Goal: Task Accomplishment & Management: Complete application form

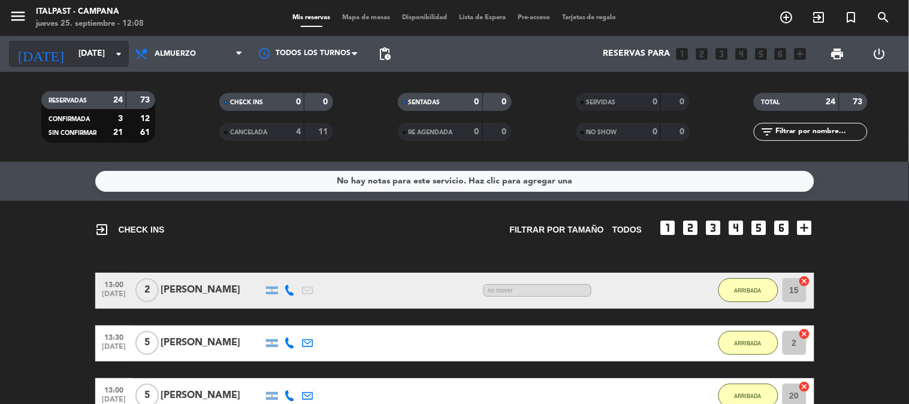
click at [95, 55] on input "[DATE]" at bounding box center [130, 54] width 114 height 22
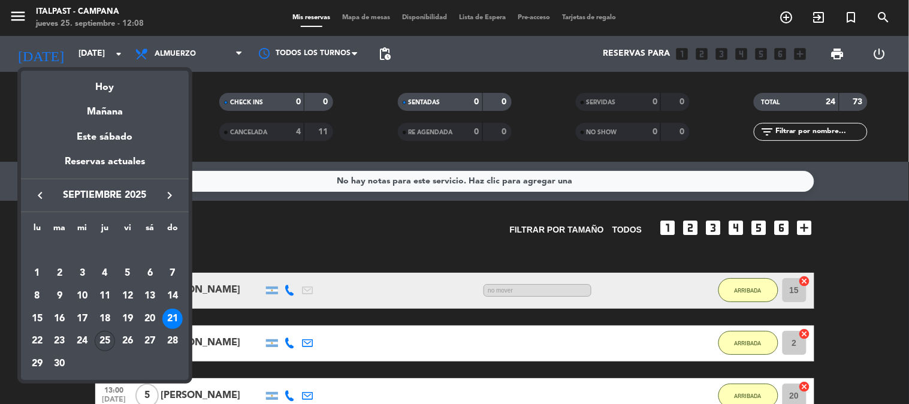
click at [103, 343] on div "25" at bounding box center [105, 341] width 20 height 20
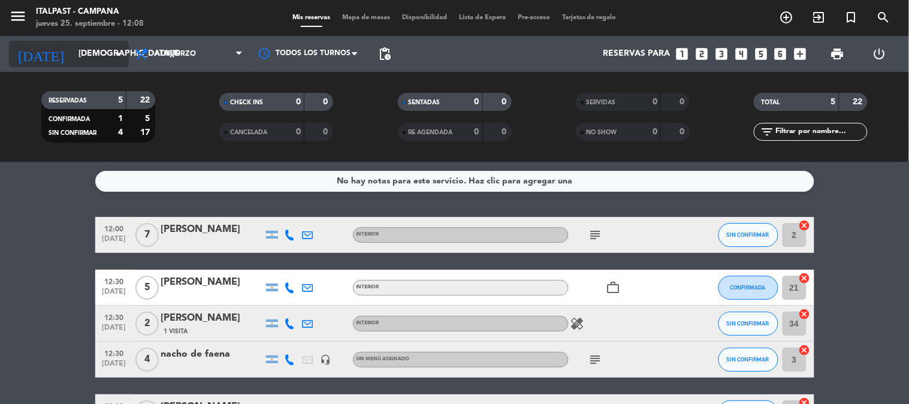
click at [87, 54] on input "[DEMOGRAPHIC_DATA][DATE]" at bounding box center [130, 54] width 114 height 22
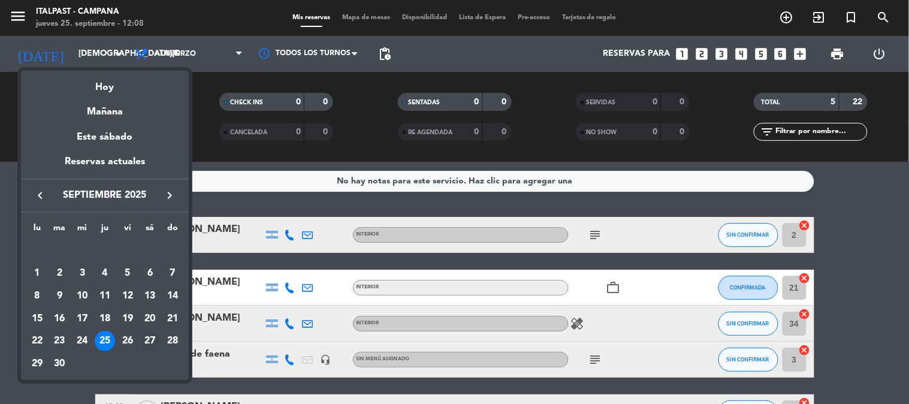
click at [150, 341] on div "27" at bounding box center [150, 341] width 20 height 20
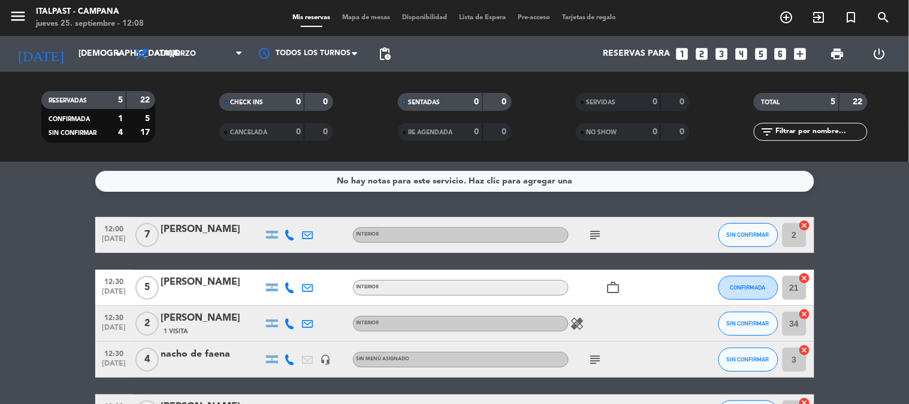
type input "[DATE]"
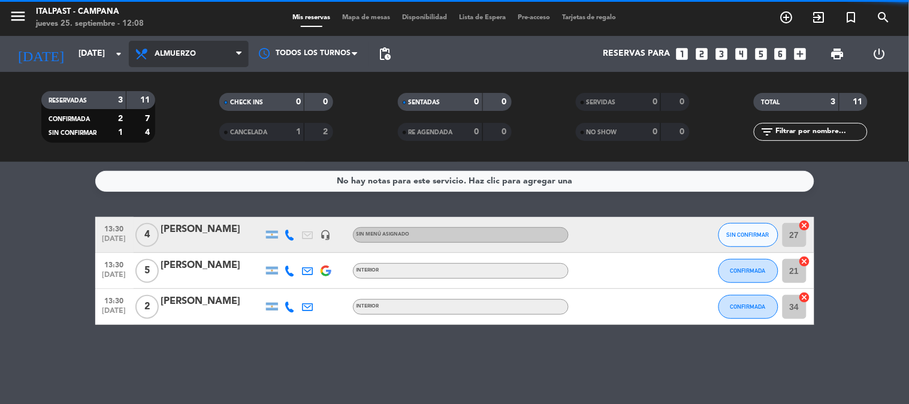
click at [183, 54] on span "Almuerzo" at bounding box center [175, 54] width 41 height 8
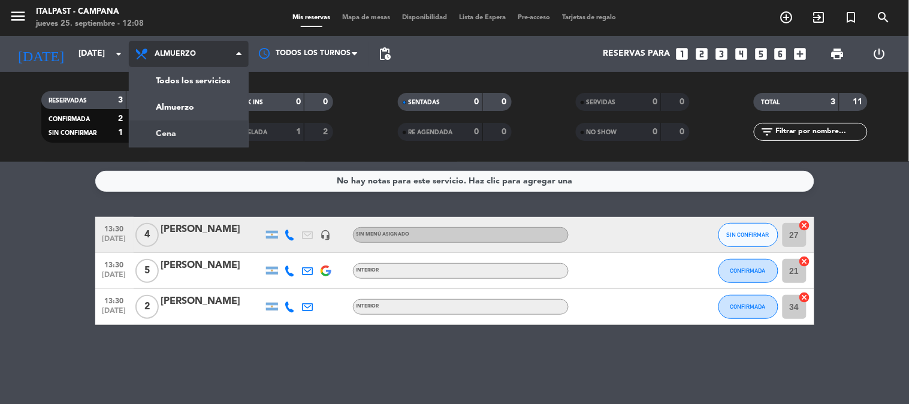
click at [190, 134] on div "menu Italpast - Campana [DATE] 25. septiembre - 12:08 Mis reservas Mapa de mesa…" at bounding box center [454, 81] width 909 height 162
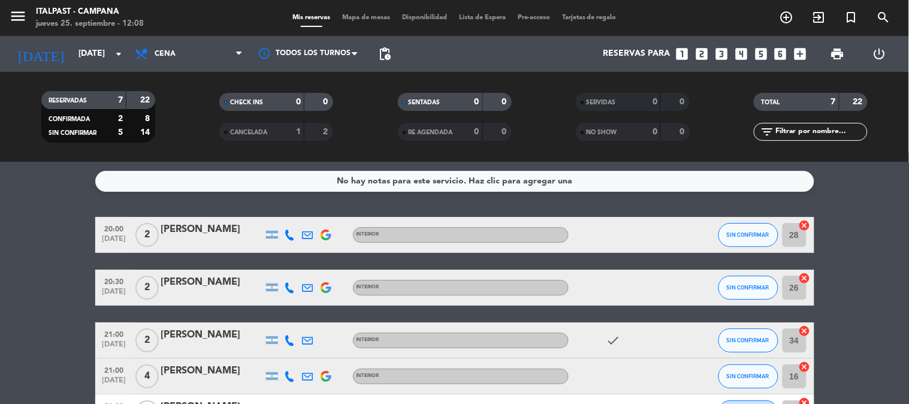
click at [374, 20] on span "Mapa de mesas" at bounding box center [366, 17] width 60 height 7
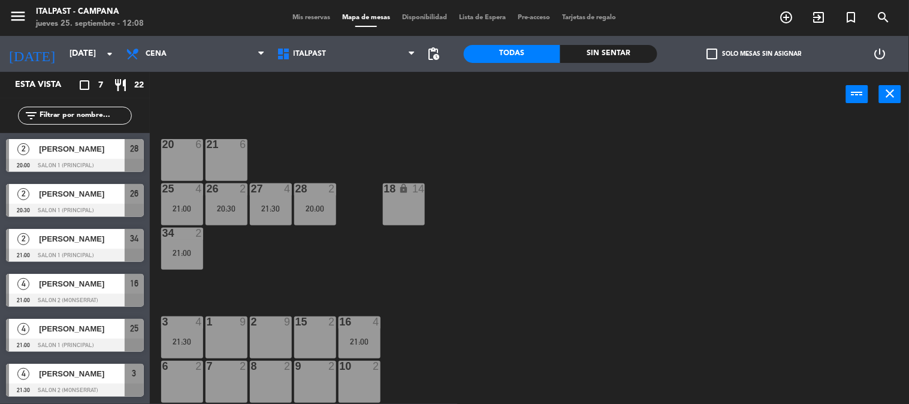
scroll to position [67, 0]
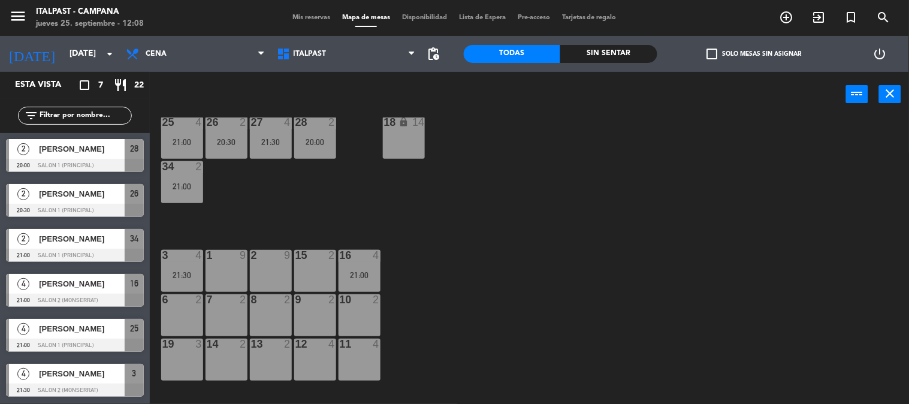
click at [345, 355] on div "11 4" at bounding box center [360, 360] width 42 height 42
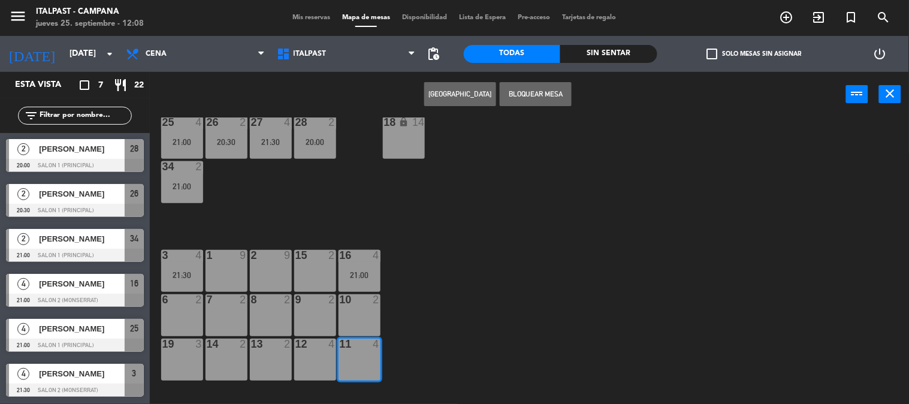
click at [458, 91] on button "[GEOGRAPHIC_DATA]" at bounding box center [460, 94] width 72 height 24
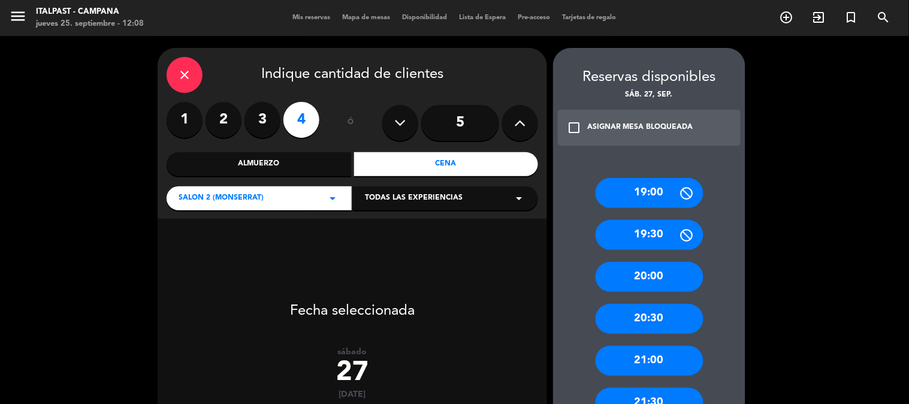
click at [647, 358] on div "21:00" at bounding box center [650, 361] width 108 height 30
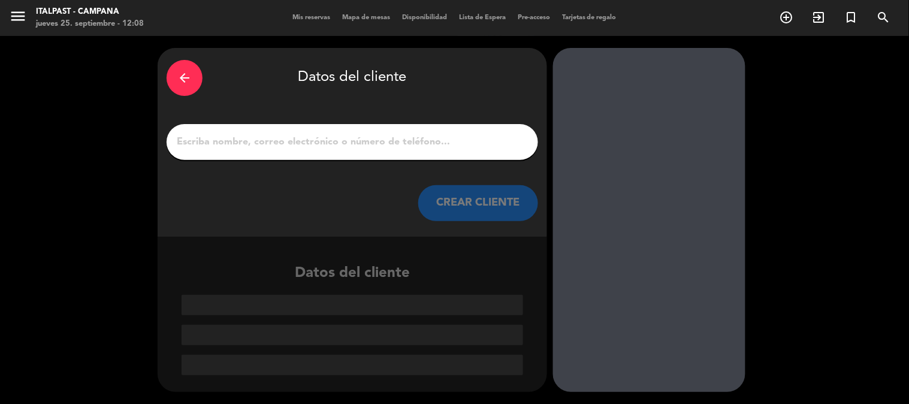
click at [267, 135] on input "1" at bounding box center [353, 142] width 354 height 17
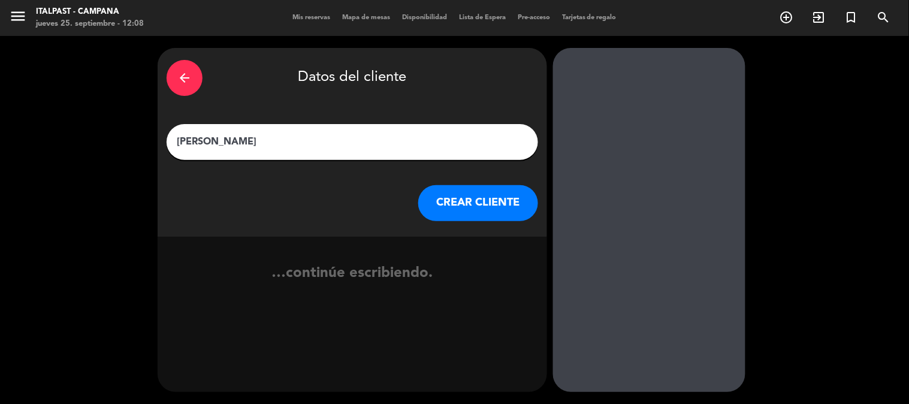
type input "[PERSON_NAME]"
click at [460, 200] on button "CREAR CLIENTE" at bounding box center [478, 203] width 120 height 36
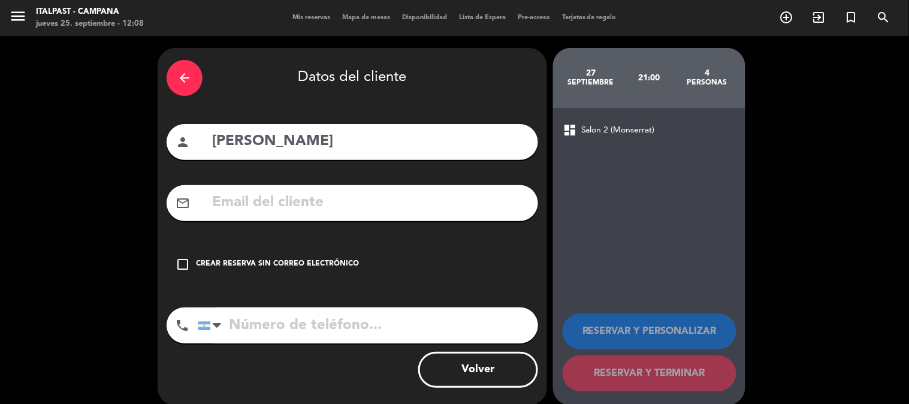
click at [181, 263] on icon "check_box_outline_blank" at bounding box center [183, 264] width 14 height 14
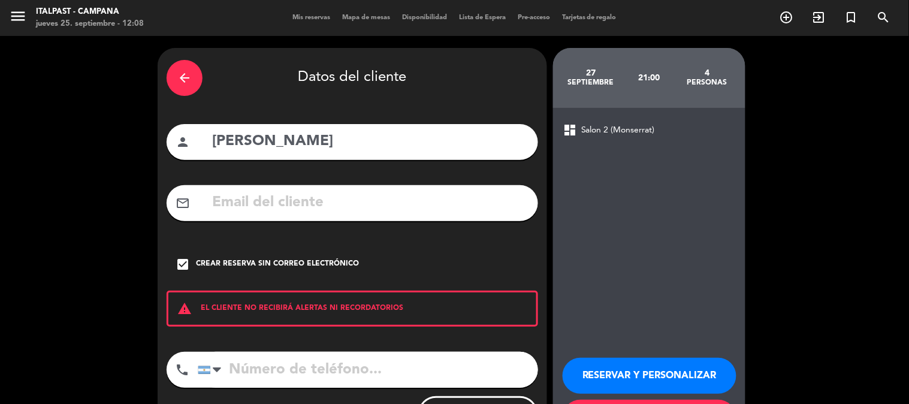
click at [249, 372] on input "tel" at bounding box center [368, 370] width 341 height 36
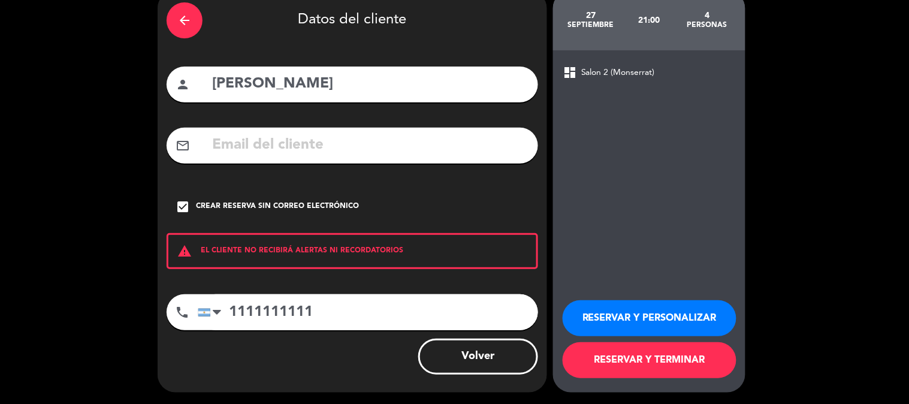
type input "1111111111"
click at [593, 366] on button "RESERVAR Y TERMINAR" at bounding box center [650, 360] width 174 height 36
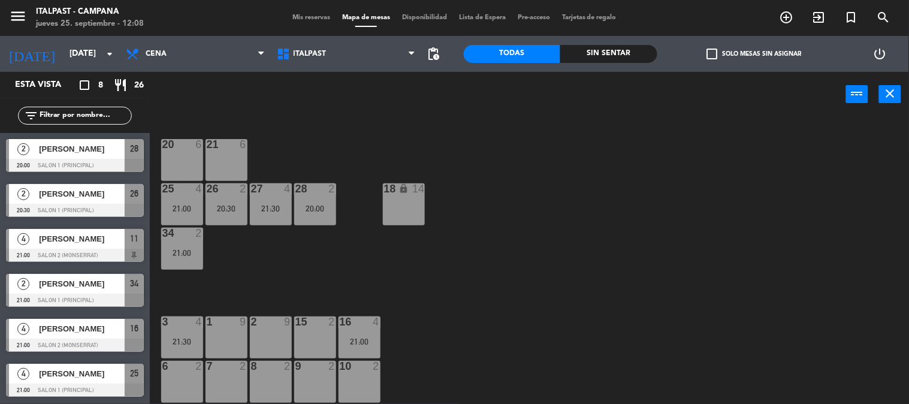
click at [297, 18] on span "Mis reservas" at bounding box center [312, 17] width 50 height 7
